Goal: Task Accomplishment & Management: Use online tool/utility

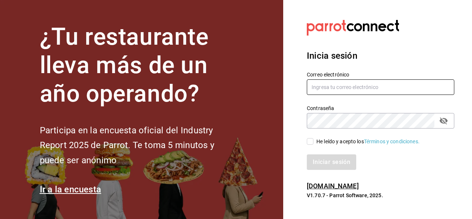
type input "[PERSON_NAME][EMAIL_ADDRESS][PERSON_NAME][DOMAIN_NAME]"
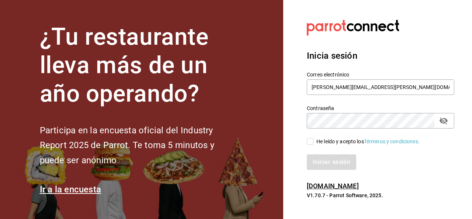
click at [312, 142] on input "He leído y acepto los Términos y condiciones." at bounding box center [310, 141] width 7 height 7
checkbox input "true"
click at [316, 160] on button "Iniciar sesión" at bounding box center [332, 161] width 50 height 15
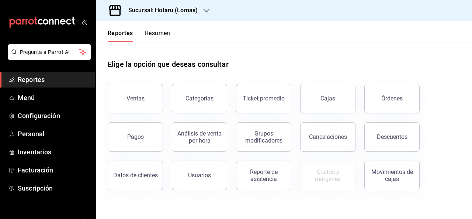
click at [204, 10] on icon "button" at bounding box center [207, 11] width 6 height 4
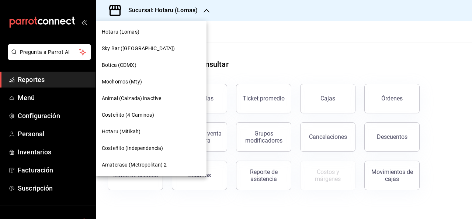
click at [124, 135] on span "Hotaru (Mitikah)" at bounding box center [121, 132] width 39 height 8
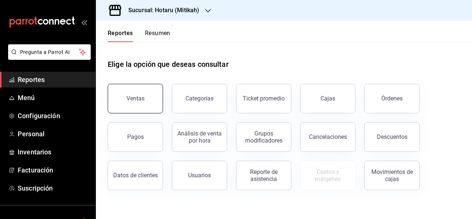
click at [125, 102] on button "Ventas" at bounding box center [135, 99] width 55 height 30
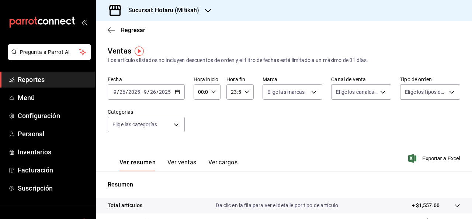
click at [175, 94] on icon "button" at bounding box center [177, 91] width 5 height 5
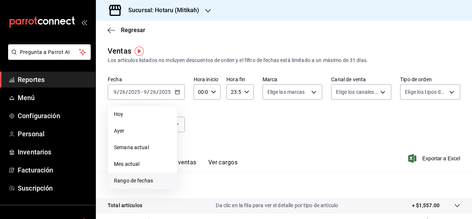
click at [140, 180] on span "Rango de fechas" at bounding box center [142, 181] width 57 height 8
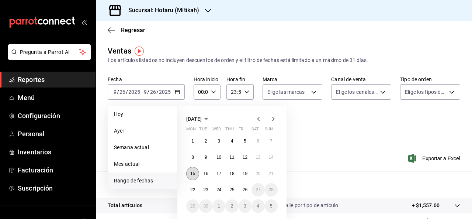
click at [191, 175] on abbr "15" at bounding box center [192, 173] width 5 height 5
click at [234, 175] on abbr "18" at bounding box center [231, 173] width 5 height 5
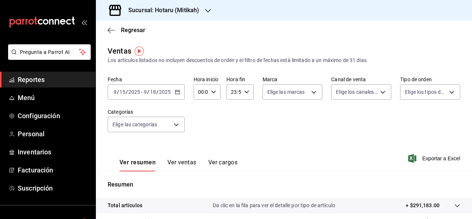
click at [173, 93] on div "[DATE] [DATE] - [DATE] [DATE]" at bounding box center [146, 91] width 77 height 15
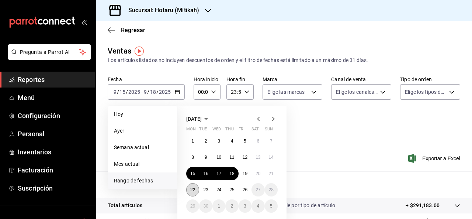
click at [190, 191] on button "22" at bounding box center [192, 189] width 13 height 13
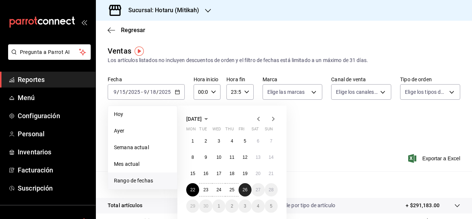
click at [248, 191] on button "26" at bounding box center [245, 189] width 13 height 13
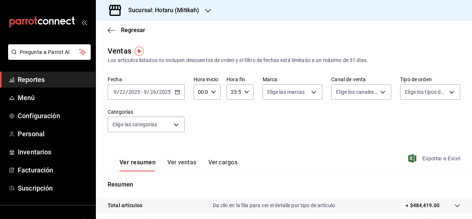
click at [438, 156] on span "Exportar a Excel" at bounding box center [435, 158] width 51 height 9
click at [173, 95] on div "[DATE] [DATE] - [DATE] [DATE]" at bounding box center [146, 91] width 77 height 15
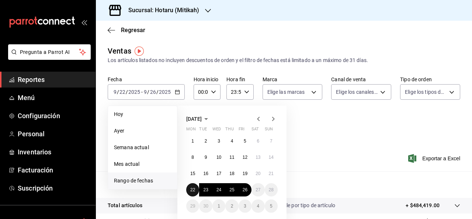
click at [193, 189] on abbr "22" at bounding box center [192, 189] width 5 height 5
click at [243, 191] on abbr "26" at bounding box center [245, 189] width 5 height 5
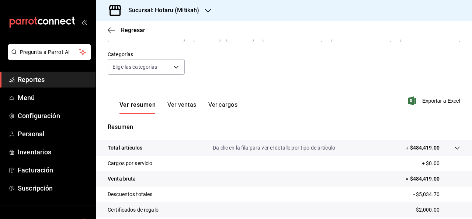
scroll to position [59, 0]
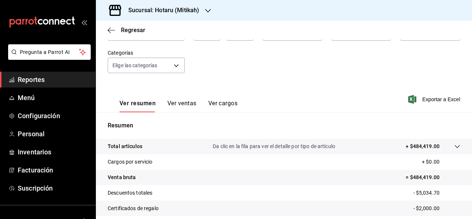
click at [187, 104] on button "Ver ventas" at bounding box center [181, 106] width 29 height 13
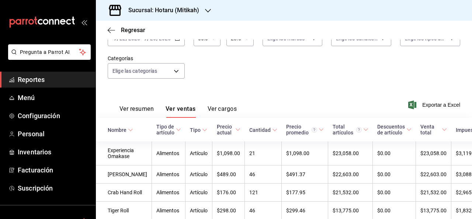
scroll to position [59, 0]
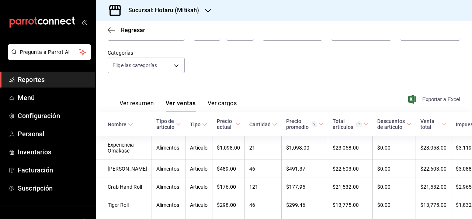
click at [426, 102] on span "Exportar a Excel" at bounding box center [435, 99] width 51 height 9
